Goal: Information Seeking & Learning: Learn about a topic

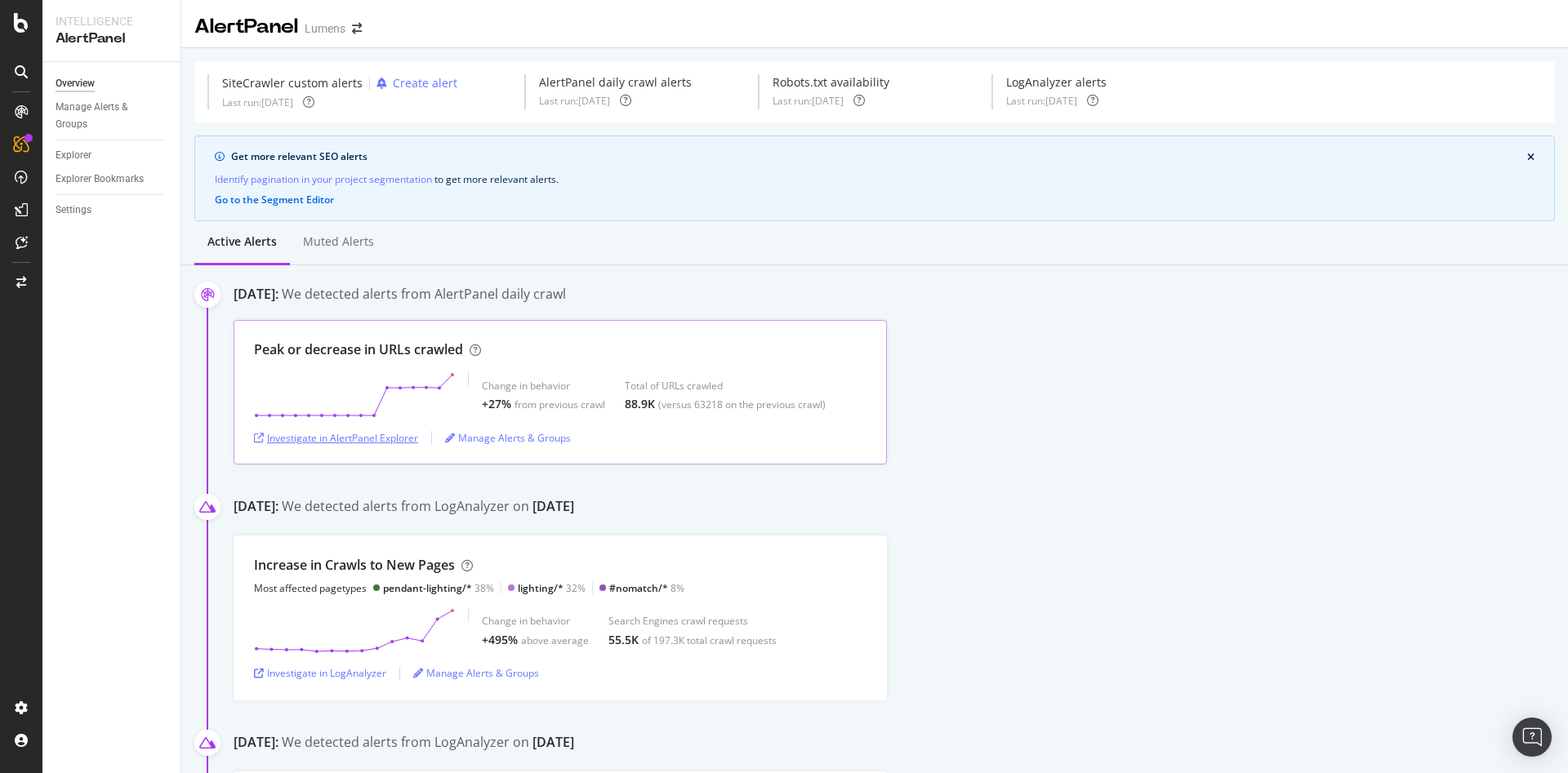
click at [379, 436] on div "Investigate in AlertPanel Explorer" at bounding box center [336, 438] width 164 height 14
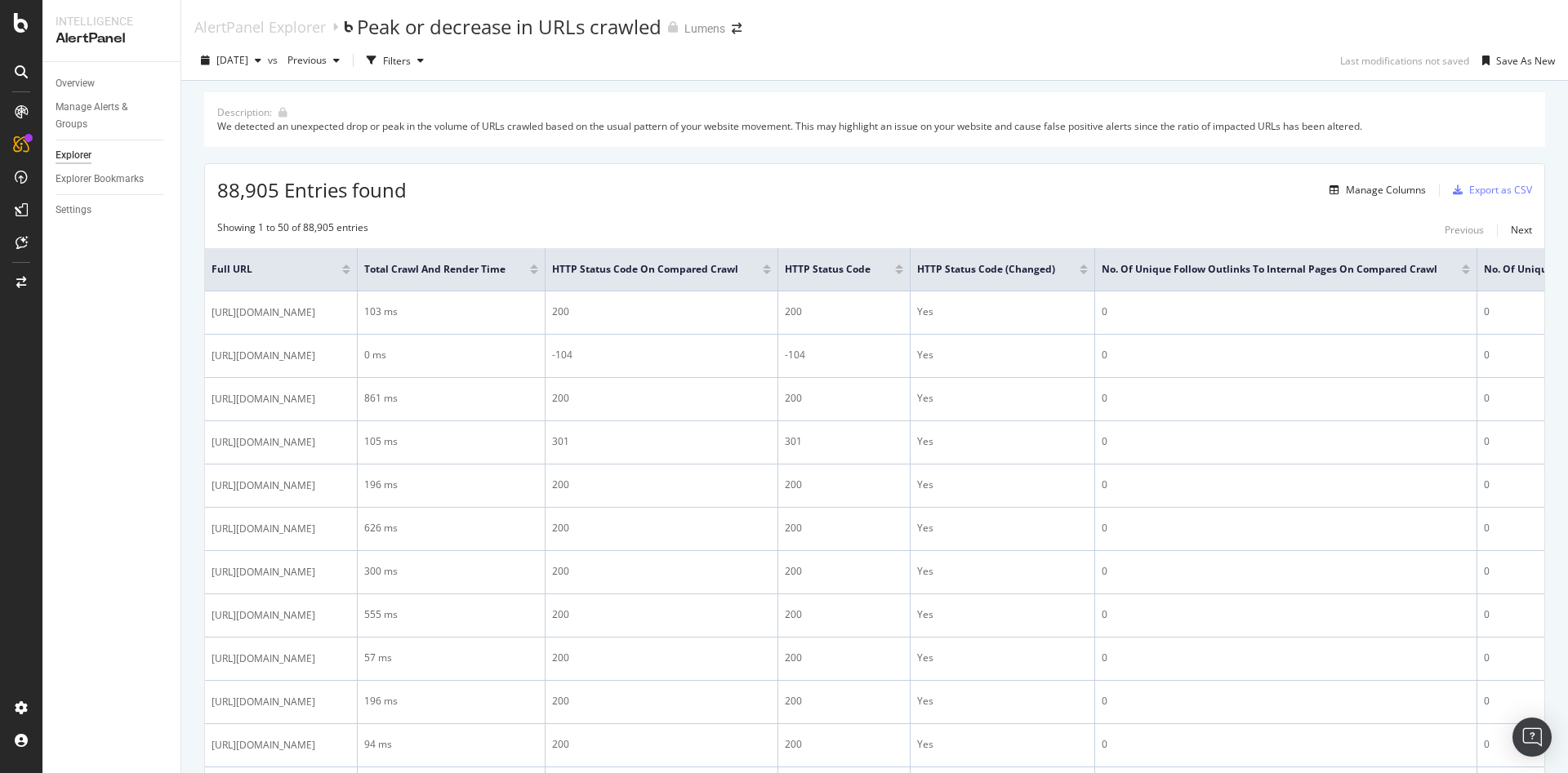
click at [1152, 190] on div "88,905 Entries found Manage Columns Export as CSV" at bounding box center [875, 184] width 1339 height 40
